Goal: Task Accomplishment & Management: Manage account settings

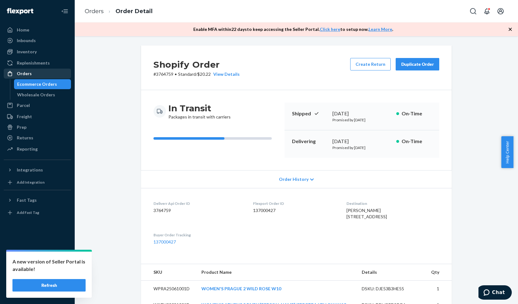
scroll to position [210, 0]
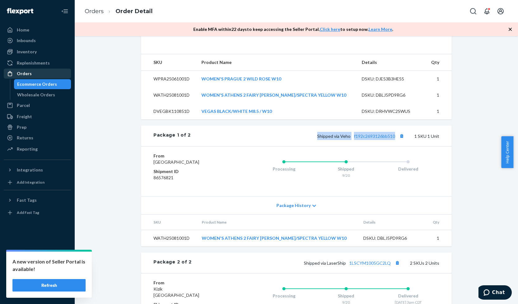
click at [47, 74] on div "Orders" at bounding box center [37, 73] width 66 height 9
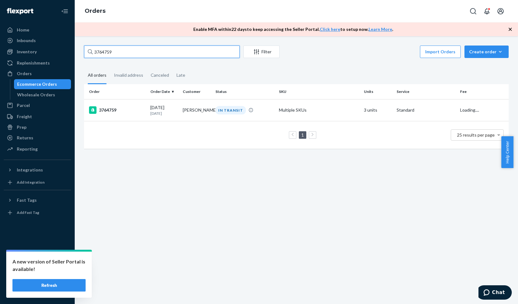
drag, startPoint x: 106, startPoint y: 55, endPoint x: 86, endPoint y: 55, distance: 19.9
click at [86, 55] on input "3764759" at bounding box center [162, 51] width 156 height 12
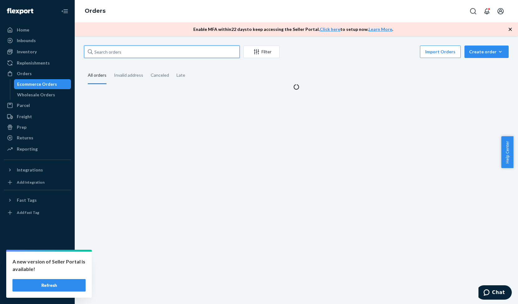
paste input "3773784"
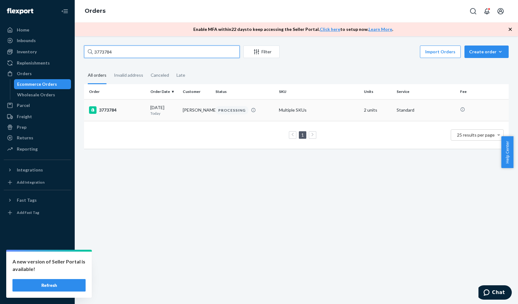
type input "3773784"
click at [110, 108] on div "3773784" at bounding box center [117, 109] width 56 height 7
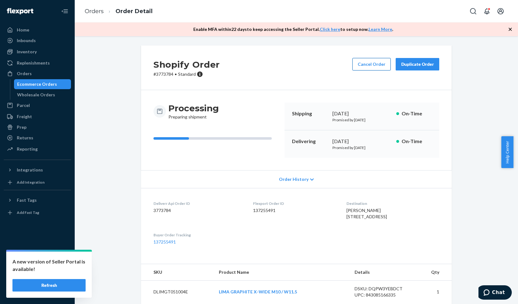
click at [367, 64] on button "Cancel Order" at bounding box center [372, 64] width 38 height 12
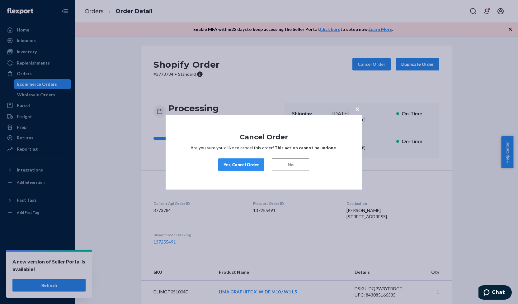
click at [245, 164] on div "Yes, Cancel Order" at bounding box center [242, 164] width 36 height 6
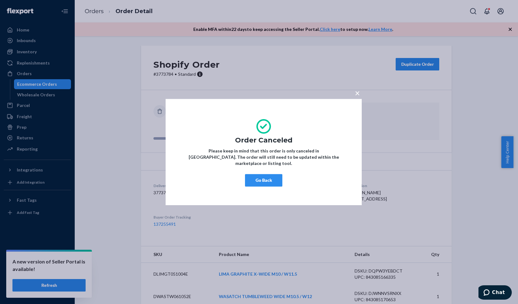
click at [360, 97] on button "×" at bounding box center [357, 91] width 9 height 11
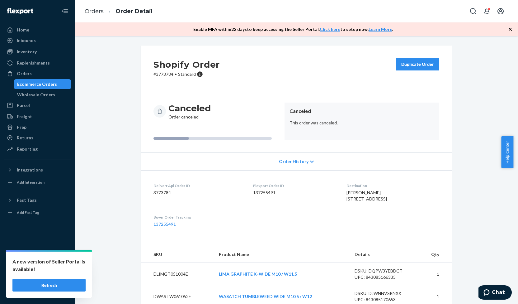
click at [416, 65] on div "Duplicate Order" at bounding box center [417, 64] width 33 height 6
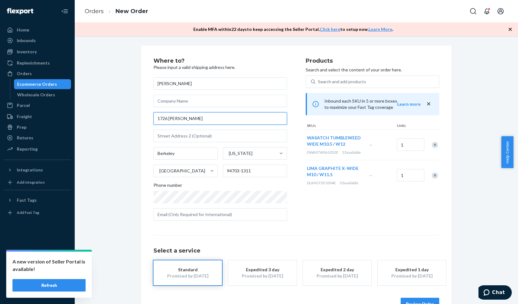
drag, startPoint x: 206, startPoint y: 117, endPoint x: 145, endPoint y: 122, distance: 60.7
click at [145, 122] on div "Where to? Please input a valid shipping address here. [PERSON_NAME] [STREET_ADD…" at bounding box center [296, 183] width 311 height 277
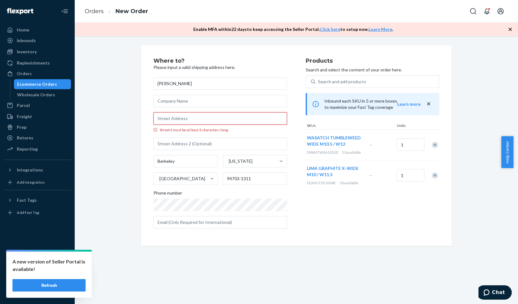
paste input "[STREET_ADDRESS]"
type input "[STREET_ADDRESS]"
type input "San Anselmo"
type input "94960"
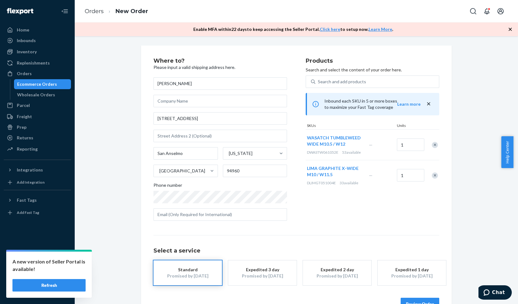
scroll to position [18, 0]
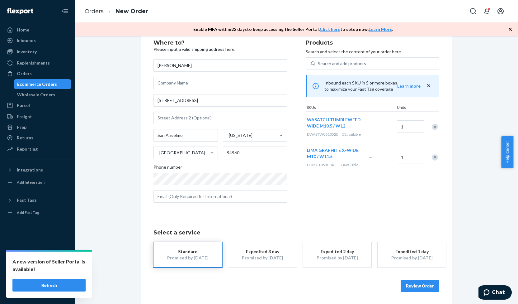
click at [414, 281] on button "Review Order" at bounding box center [420, 285] width 39 height 12
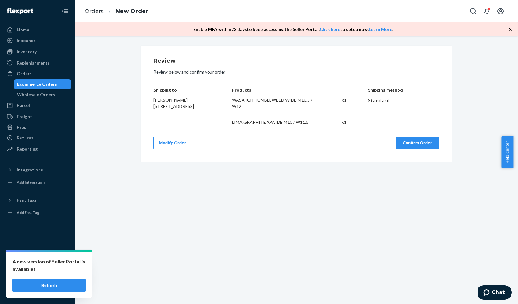
scroll to position [0, 0]
drag, startPoint x: 150, startPoint y: 100, endPoint x: 203, endPoint y: 115, distance: 54.5
click at [203, 115] on div "Review Review below and confirm your order Shipping to [PERSON_NAME] [STREET_AD…" at bounding box center [296, 103] width 311 height 116
copy span "[PERSON_NAME] [STREET_ADDRESS]"
click at [415, 145] on button "Confirm Order" at bounding box center [418, 142] width 44 height 12
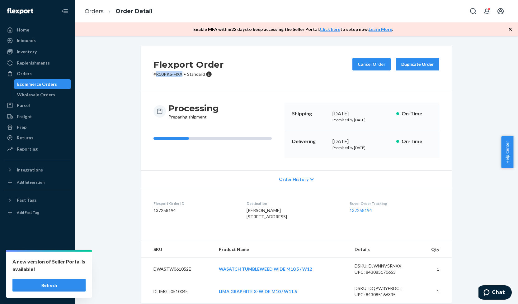
drag, startPoint x: 153, startPoint y: 74, endPoint x: 180, endPoint y: 74, distance: 27.4
click at [180, 74] on p "# R10PKS-HXX • Standard" at bounding box center [189, 74] width 70 height 6
copy p "R10PKS-HXX"
click at [34, 79] on link "Ecommerce Orders" at bounding box center [42, 84] width 57 height 10
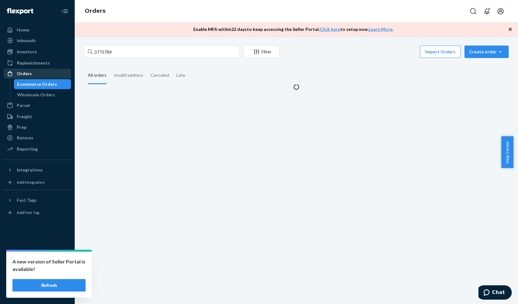
click at [39, 72] on div "Orders" at bounding box center [37, 73] width 66 height 9
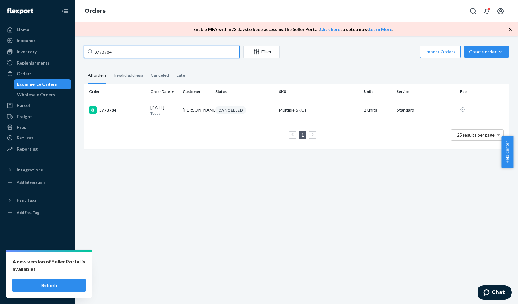
drag, startPoint x: 132, startPoint y: 53, endPoint x: 80, endPoint y: 56, distance: 52.1
click at [80, 56] on div "3773784 Filter Import Orders Create order Ecommerce order Removal order All ord…" at bounding box center [296, 99] width 434 height 109
paste input "3757749"
drag, startPoint x: 118, startPoint y: 53, endPoint x: 81, endPoint y: 52, distance: 37.4
click at [81, 52] on div "3757749 Filter Import Orders Create order Ecommerce order Removal order All ord…" at bounding box center [296, 99] width 434 height 109
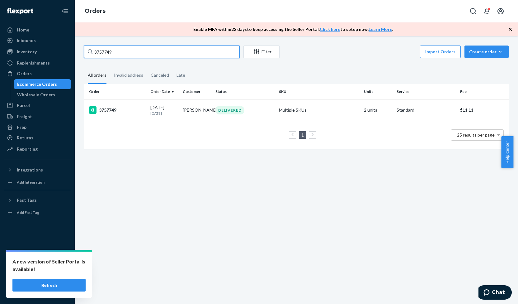
type input "\"
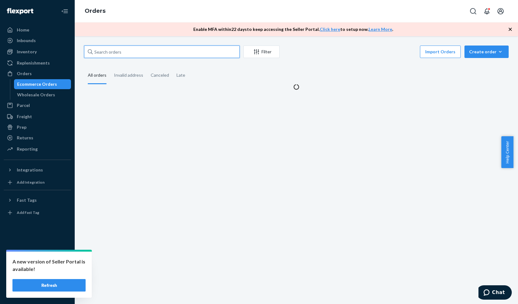
paste input "3773910"
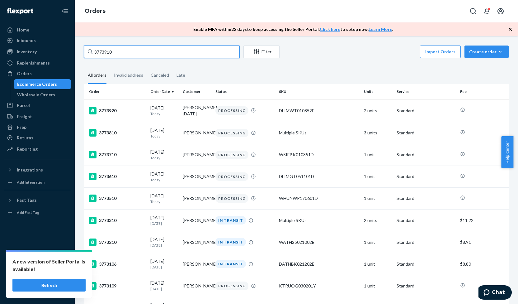
type input "3773910"
drag, startPoint x: 120, startPoint y: 49, endPoint x: 83, endPoint y: 52, distance: 37.2
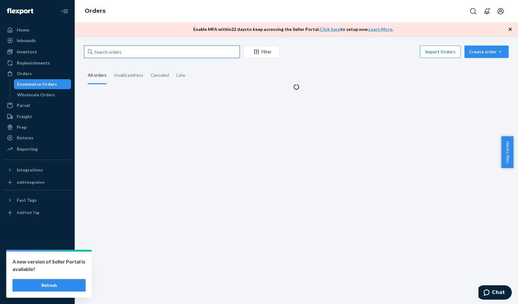
paste input "3773204"
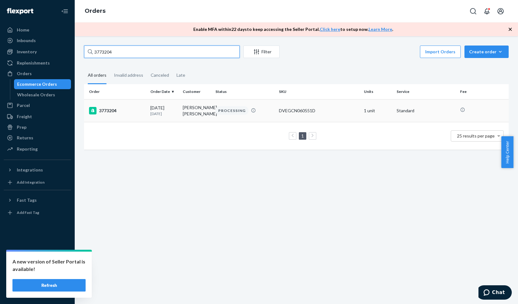
type input "3773204"
click at [107, 110] on div "3773204" at bounding box center [117, 110] width 56 height 7
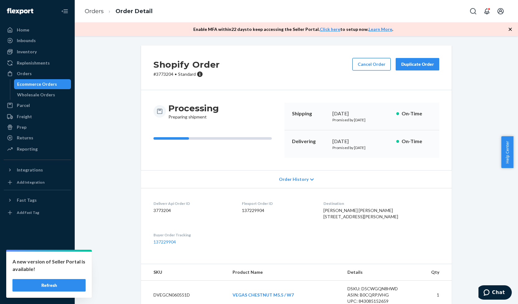
click at [368, 65] on button "Cancel Order" at bounding box center [372, 64] width 38 height 12
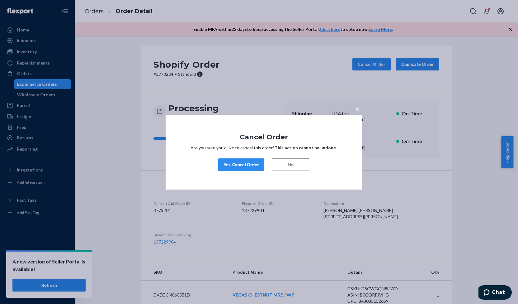
click at [246, 159] on button "Yes, Cancel Order" at bounding box center [241, 164] width 46 height 12
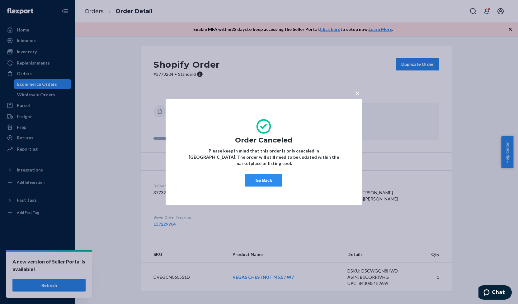
click at [355, 98] on span "×" at bounding box center [357, 93] width 5 height 11
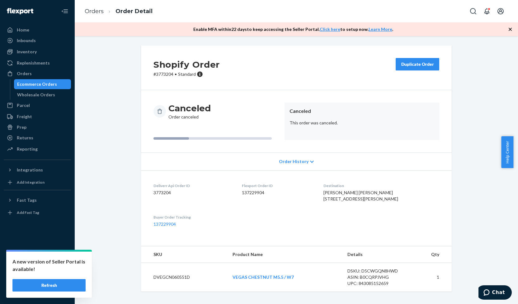
click at [414, 61] on div "Duplicate Order" at bounding box center [417, 64] width 33 height 6
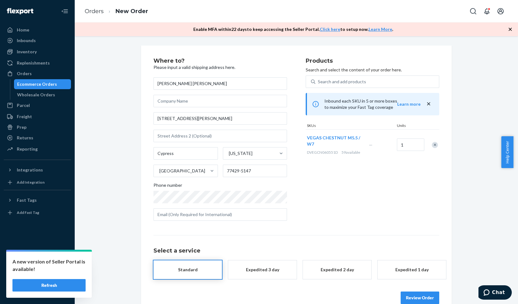
scroll to position [12, 0]
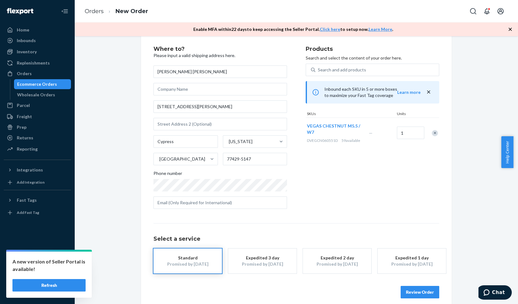
click at [277, 256] on div "Expedited 3 day" at bounding box center [263, 258] width 50 height 6
click at [335, 256] on div "Expedited 2 day" at bounding box center [337, 258] width 50 height 6
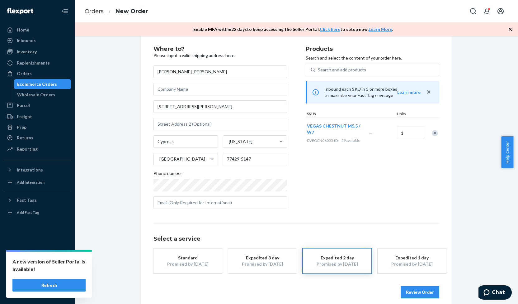
click at [417, 293] on button "Review Order" at bounding box center [420, 292] width 39 height 12
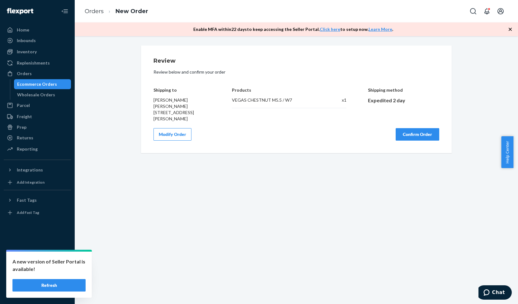
scroll to position [0, 0]
click at [400, 128] on button "Confirm Order" at bounding box center [418, 134] width 44 height 12
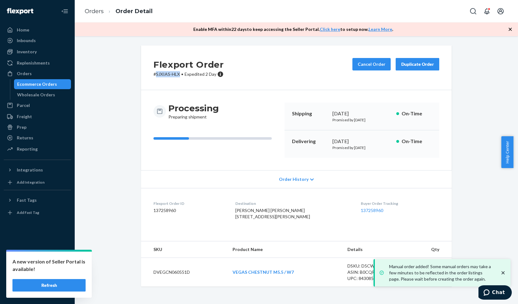
drag, startPoint x: 155, startPoint y: 74, endPoint x: 176, endPoint y: 73, distance: 21.8
click at [176, 73] on p "# SJXIAS-HLX • Expedited 2 Day" at bounding box center [189, 74] width 70 height 6
copy p "SJXIAS-HLX"
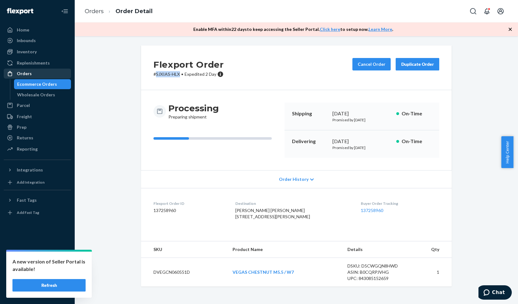
click at [46, 74] on div "Orders" at bounding box center [37, 73] width 66 height 9
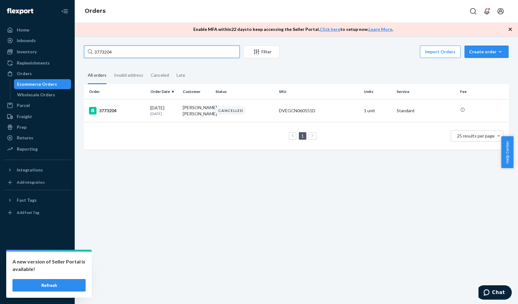
drag, startPoint x: 126, startPoint y: 53, endPoint x: 87, endPoint y: 54, distance: 39.9
click at [87, 54] on input "3773204" at bounding box center [162, 51] width 156 height 12
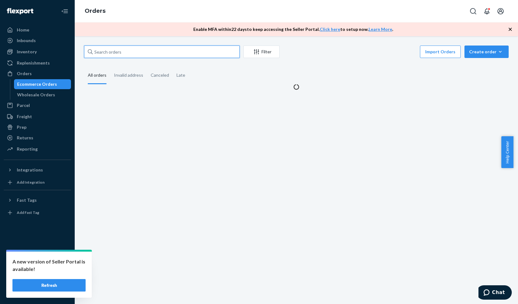
paste input "3751547"
type input "3751547"
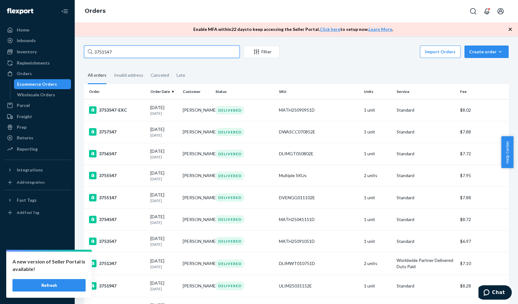
drag, startPoint x: 119, startPoint y: 53, endPoint x: 85, endPoint y: 54, distance: 33.7
click at [85, 54] on input "3751547" at bounding box center [162, 51] width 156 height 12
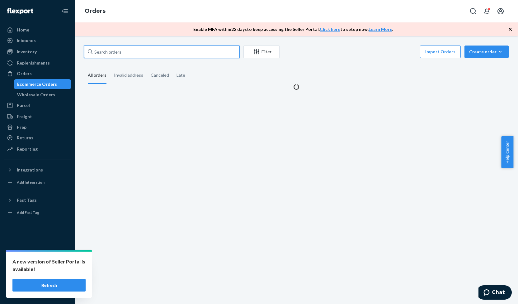
paste input "3751547"
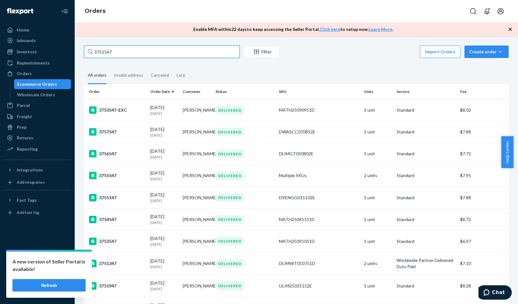
type input "3751547"
